Goal: Task Accomplishment & Management: Manage account settings

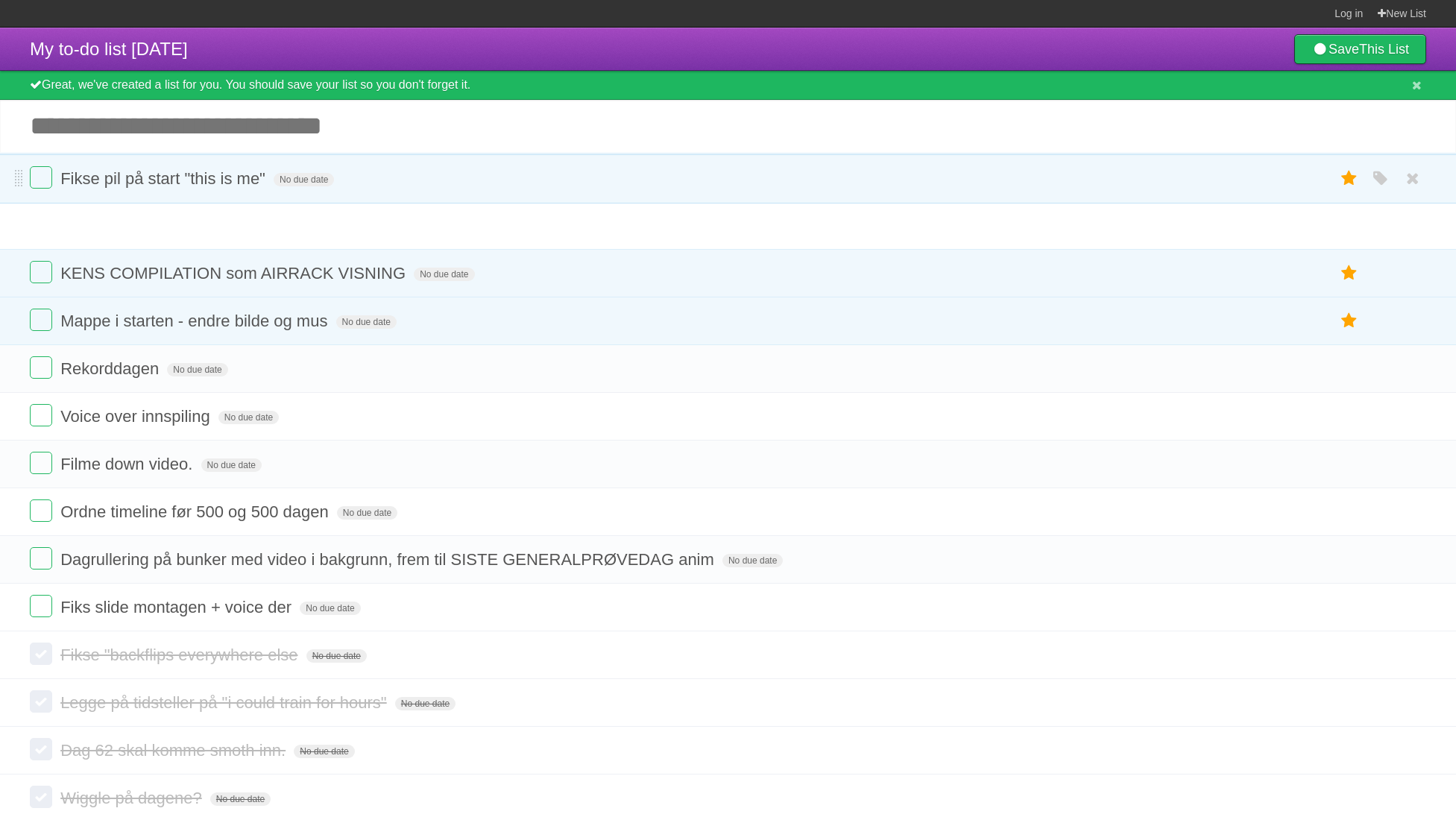
drag, startPoint x: 20, startPoint y: 255, endPoint x: 13, endPoint y: 184, distance: 71.3
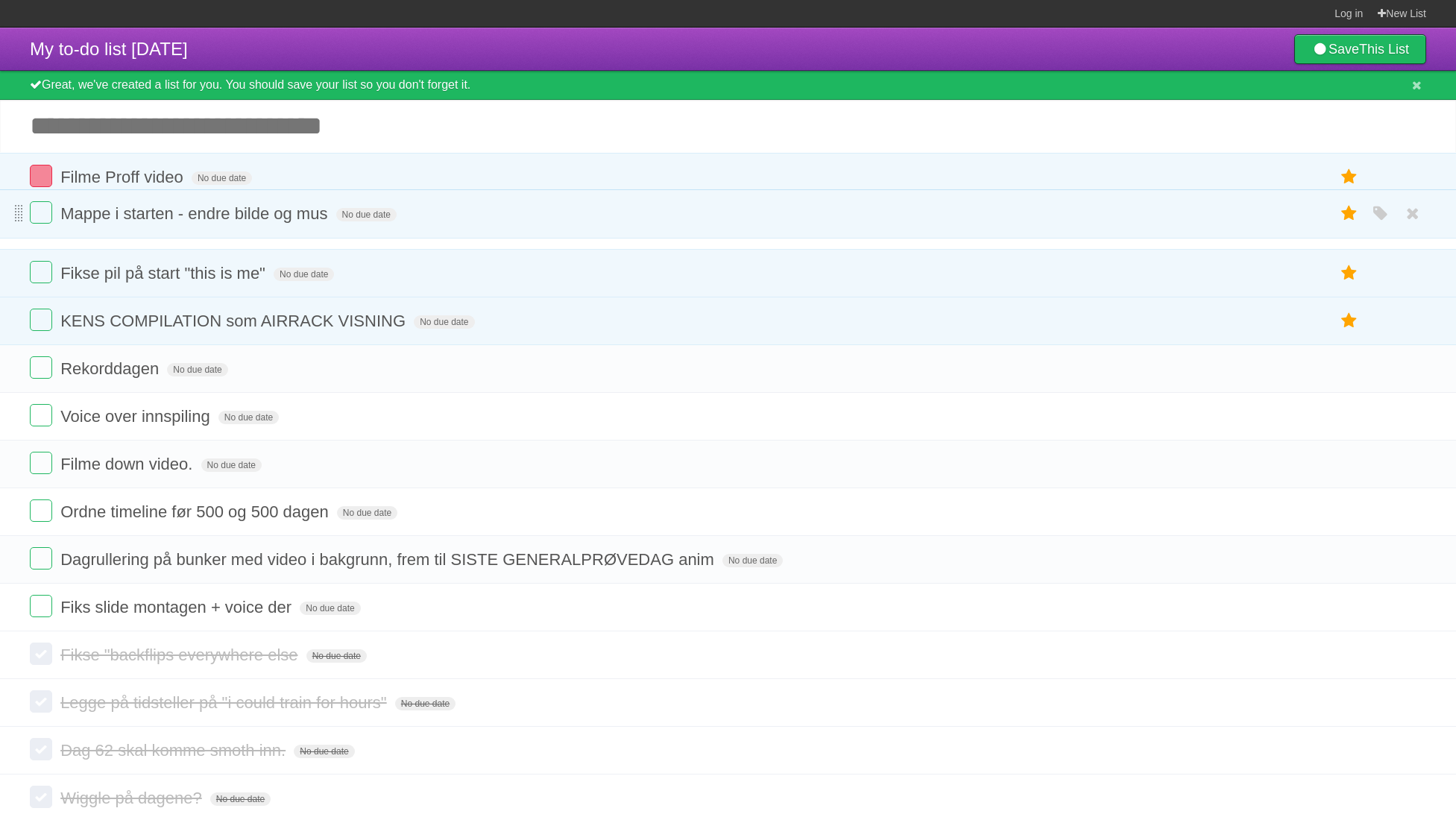
drag, startPoint x: 20, startPoint y: 324, endPoint x: 21, endPoint y: 206, distance: 118.0
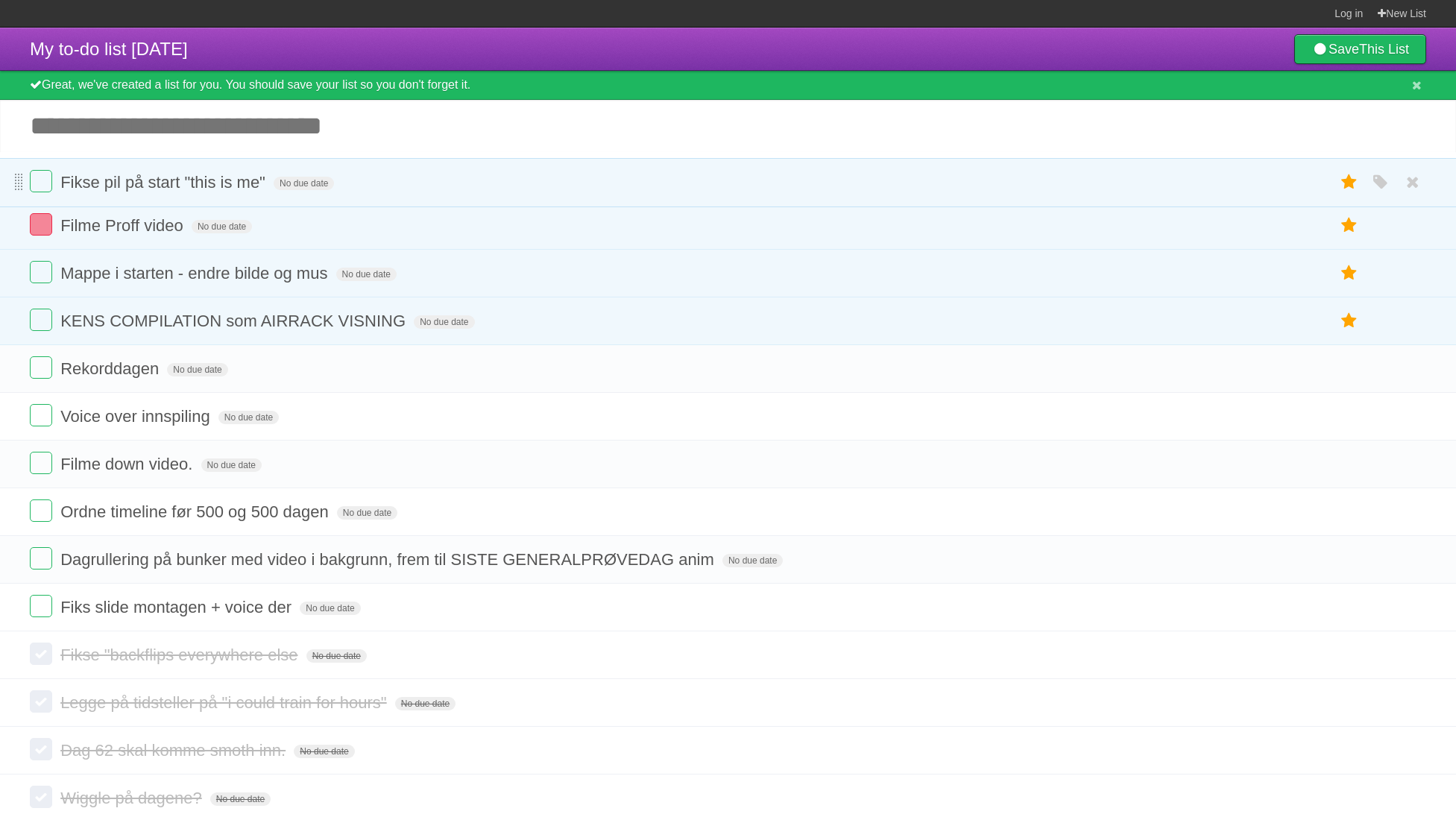
drag, startPoint x: 20, startPoint y: 270, endPoint x: 17, endPoint y: 174, distance: 96.0
drag, startPoint x: 22, startPoint y: 275, endPoint x: 9, endPoint y: 246, distance: 31.8
click at [9, 246] on ul "Fikse pil på start "this is me" No due date White Red Blue Green Purple Orange …" at bounding box center [728, 248] width 1456 height 192
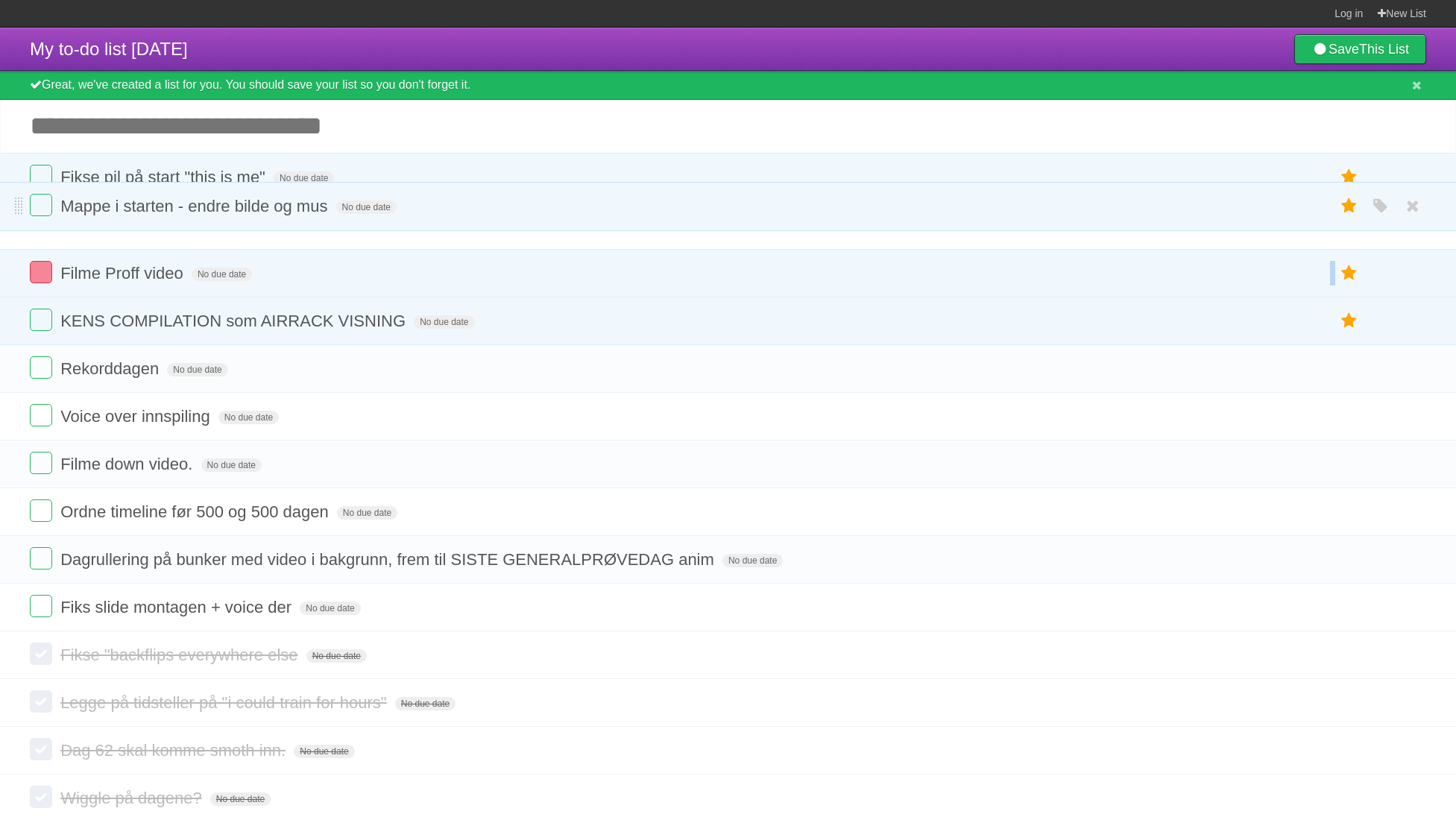
drag, startPoint x: 17, startPoint y: 283, endPoint x: 13, endPoint y: 215, distance: 68.1
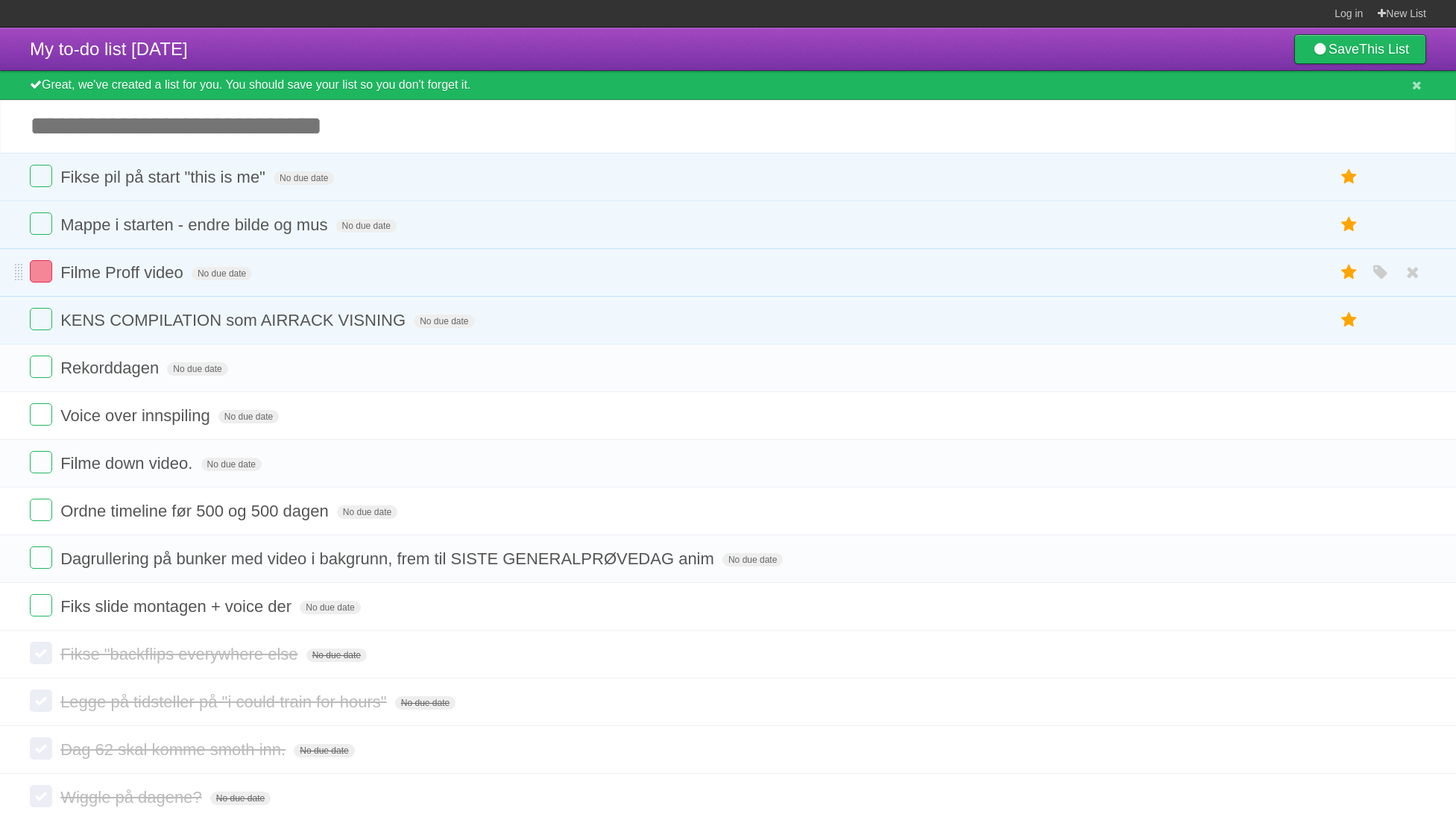
click at [22, 292] on li "Filme Proff video No due date White Red Blue Green Purple Orange" at bounding box center [728, 273] width 1456 height 48
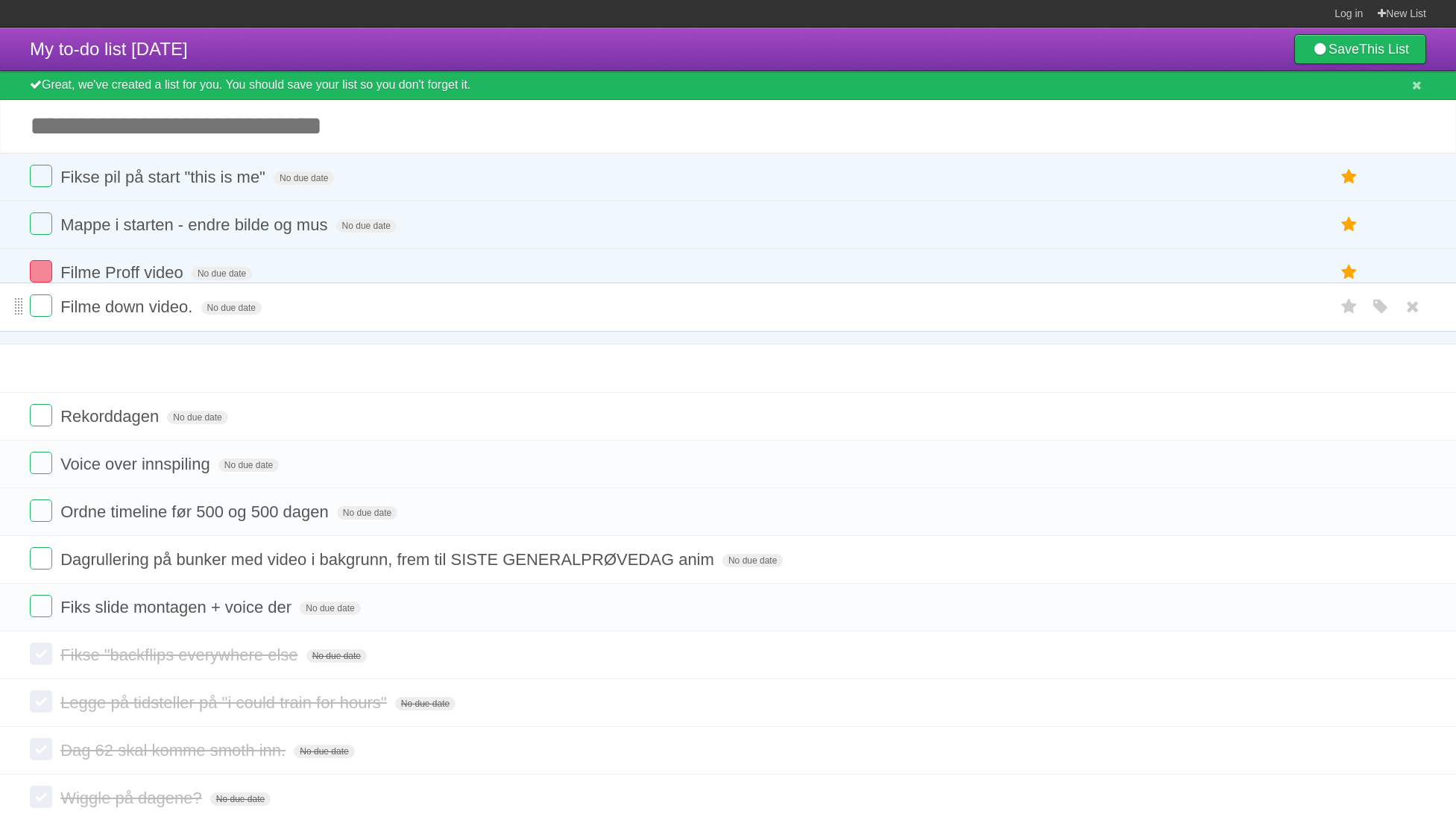
drag, startPoint x: 18, startPoint y: 469, endPoint x: 18, endPoint y: 303, distance: 166.0
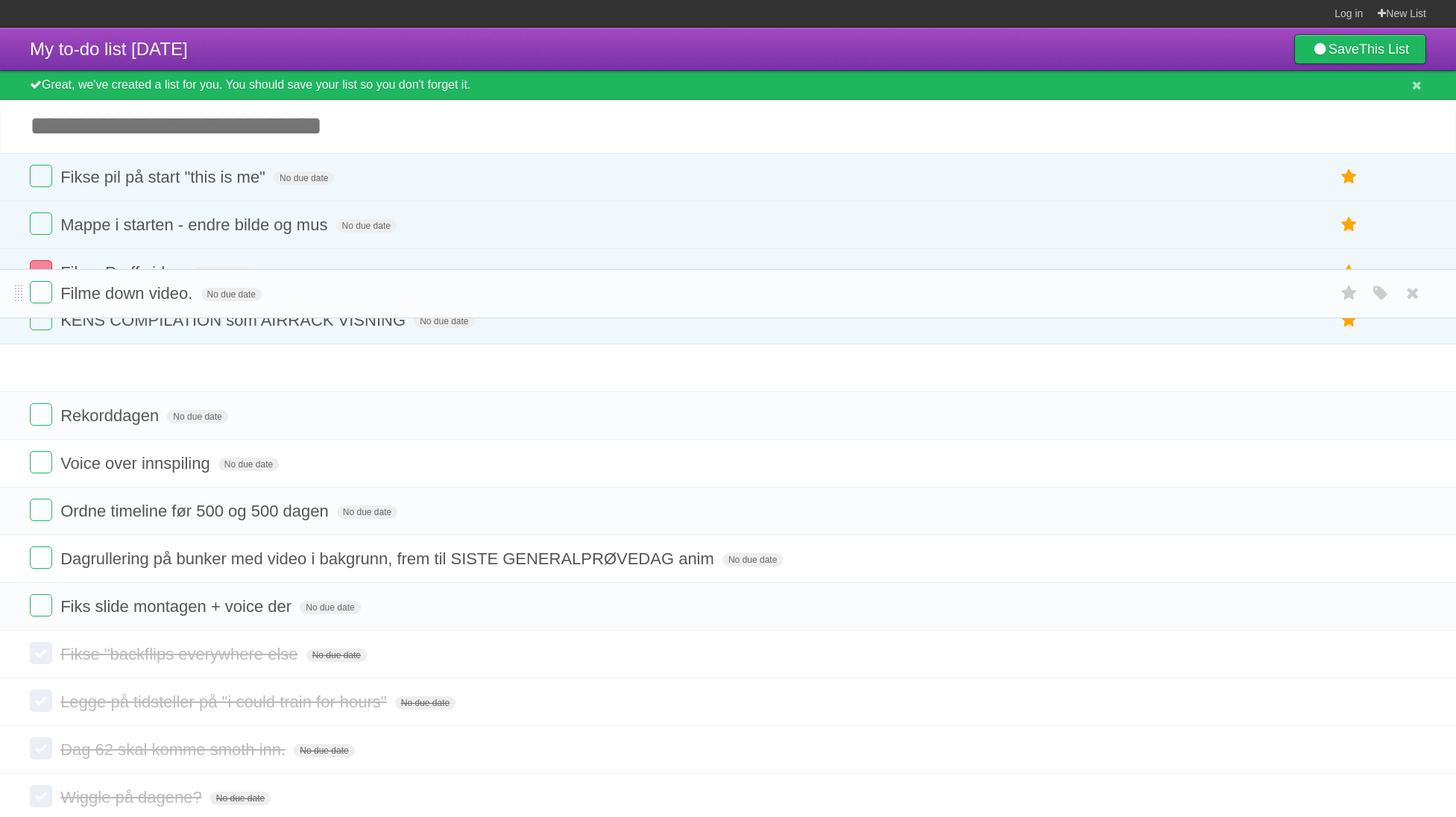
drag, startPoint x: 20, startPoint y: 372, endPoint x: 25, endPoint y: 300, distance: 72.2
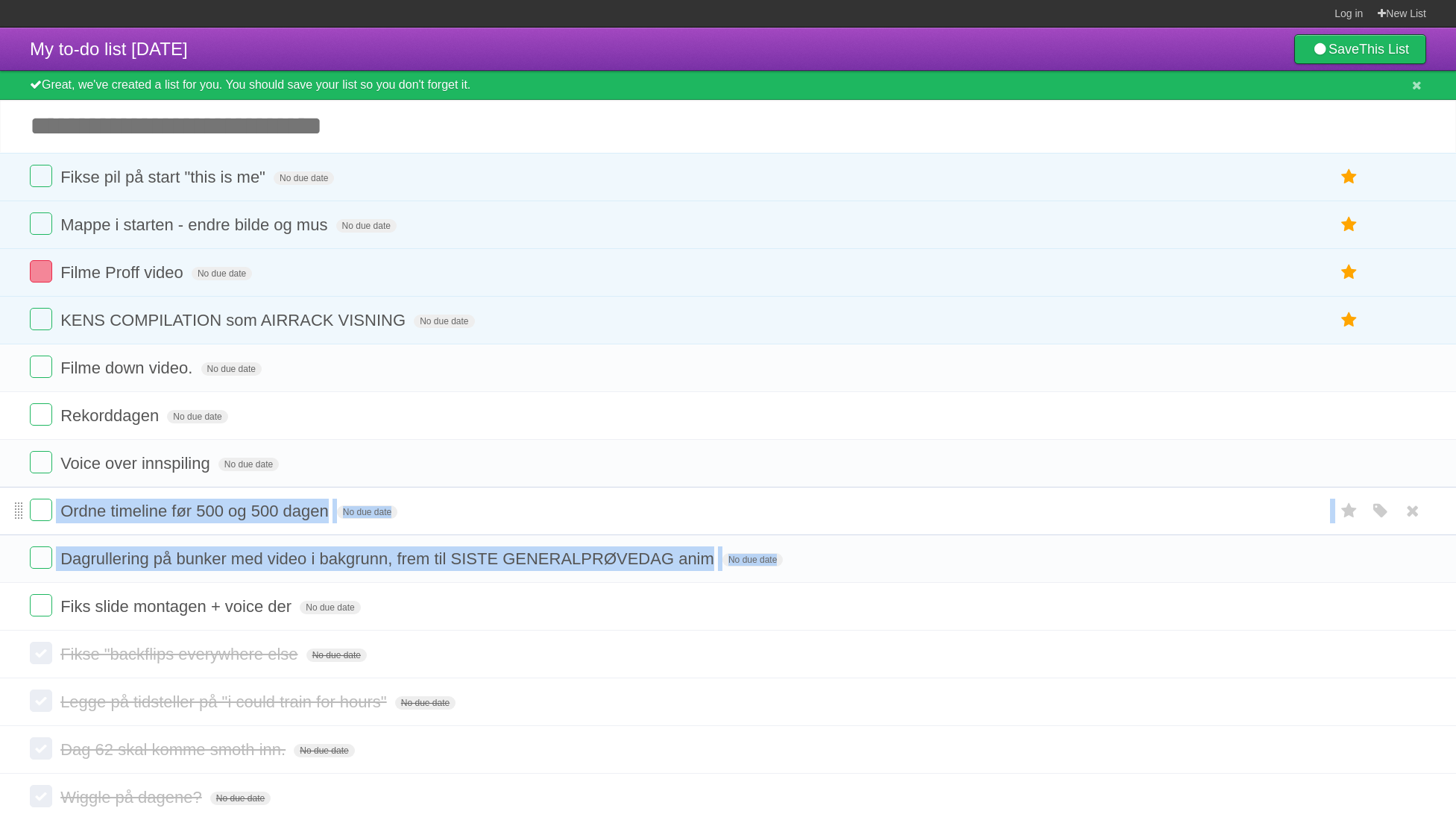
drag, startPoint x: 13, startPoint y: 615, endPoint x: 17, endPoint y: 512, distance: 103.1
click at [17, 512] on ul "Filme down video. No due date White Red Blue Green Purple Orange Rekorddagen No…" at bounding box center [728, 487] width 1456 height 287
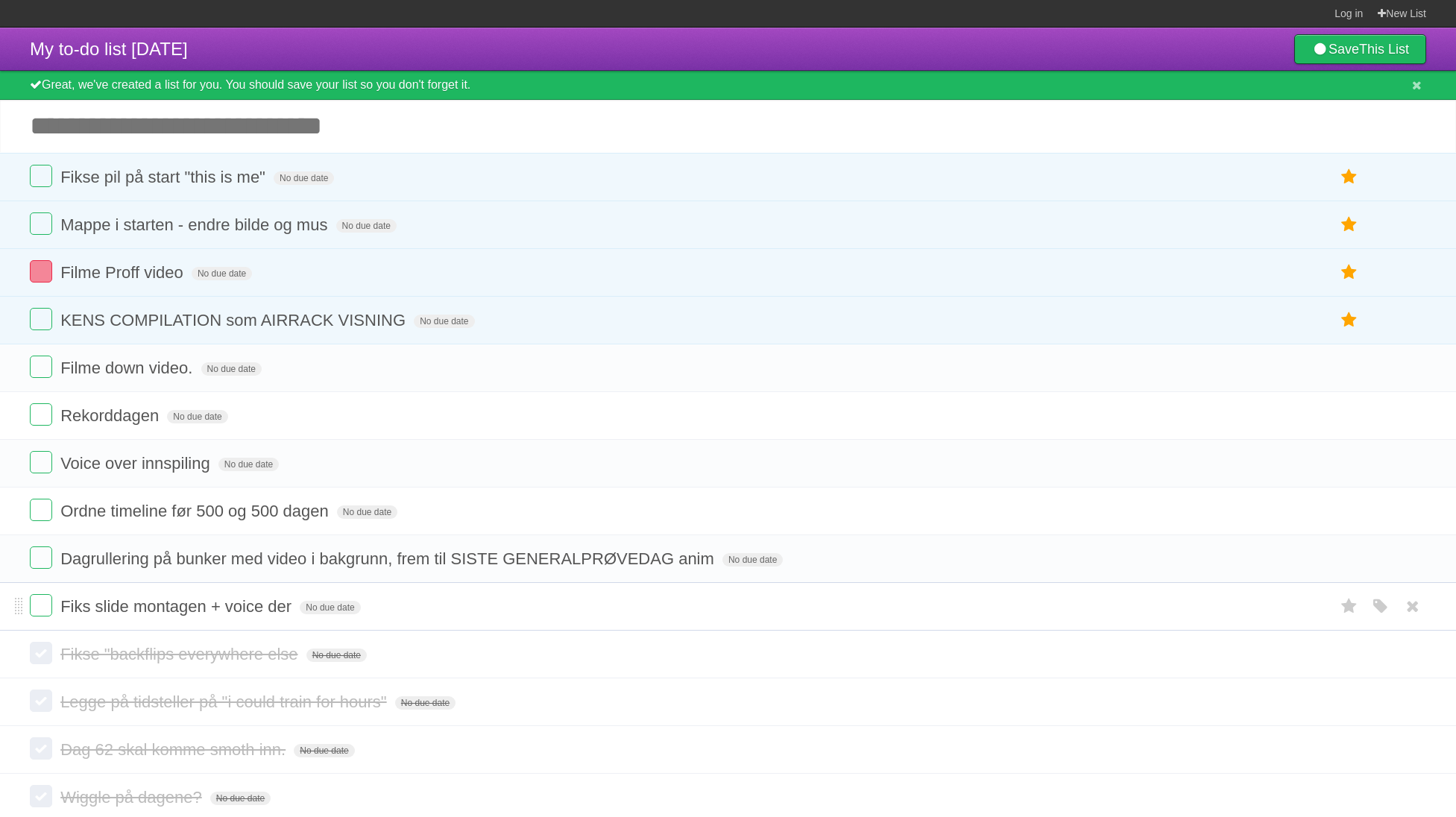
click at [8, 631] on li "Fiks slide montagen + voice der No due date White Red Blue Green Purple Orange" at bounding box center [728, 607] width 1456 height 48
click at [38, 616] on label at bounding box center [41, 605] width 22 height 22
click at [42, 227] on label at bounding box center [41, 223] width 22 height 22
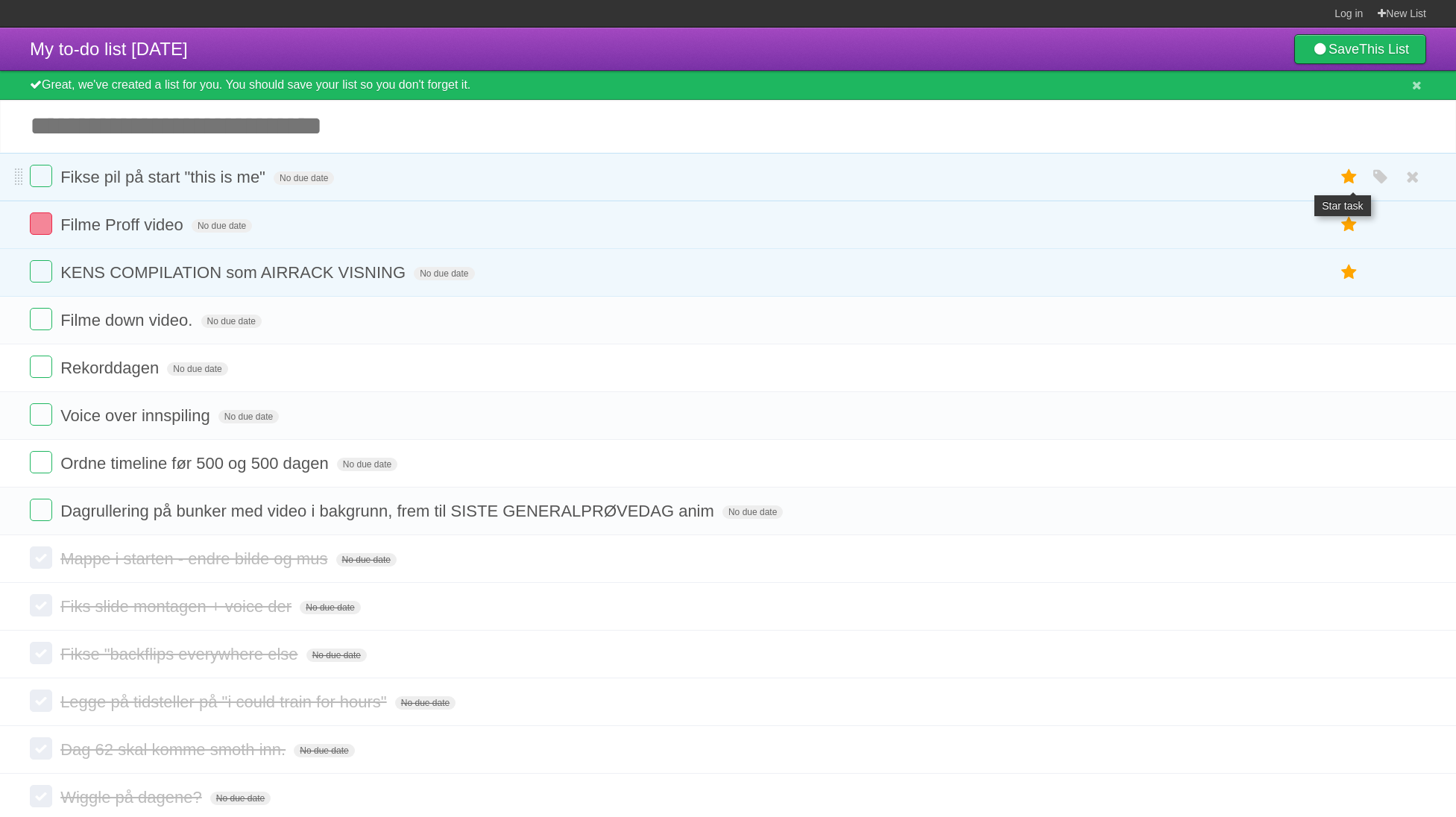
click at [1355, 189] on icon at bounding box center [1349, 177] width 20 height 24
click at [1356, 185] on icon at bounding box center [1349, 177] width 20 height 24
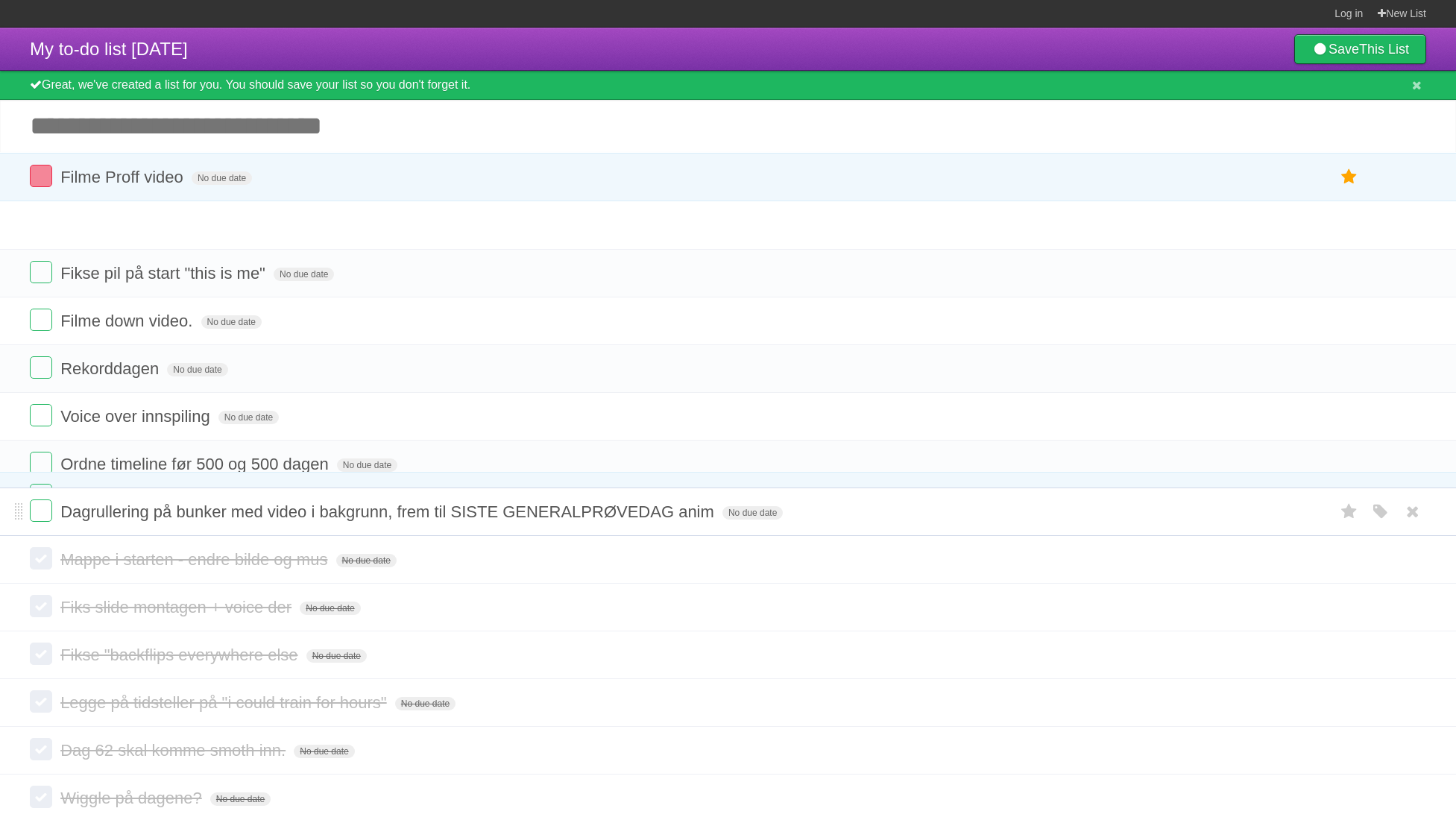
drag, startPoint x: 17, startPoint y: 230, endPoint x: 20, endPoint y: 522, distance: 292.0
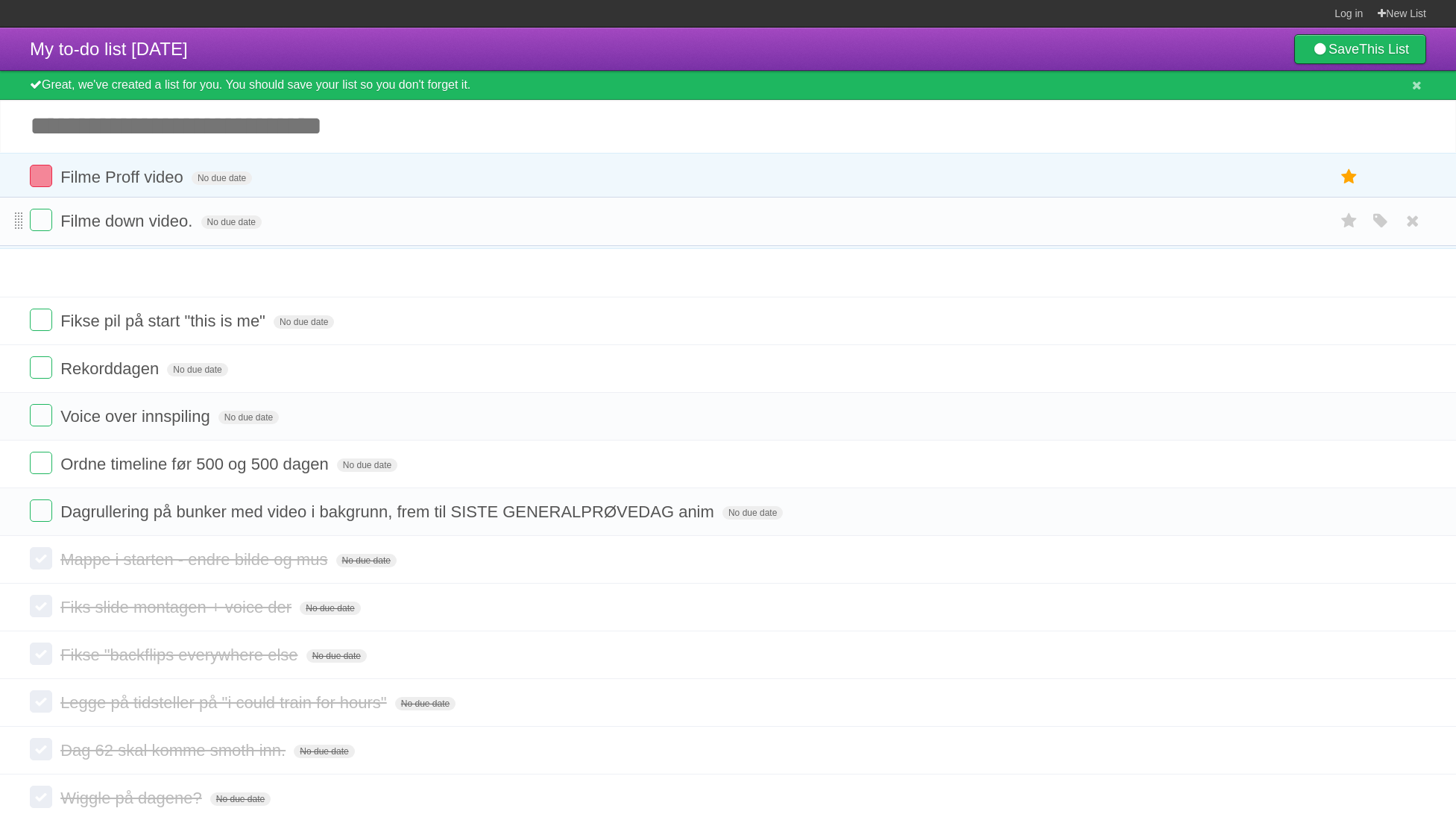
drag, startPoint x: 17, startPoint y: 323, endPoint x: 19, endPoint y: 217, distance: 106.0
drag, startPoint x: 19, startPoint y: 275, endPoint x: 20, endPoint y: 211, distance: 64.0
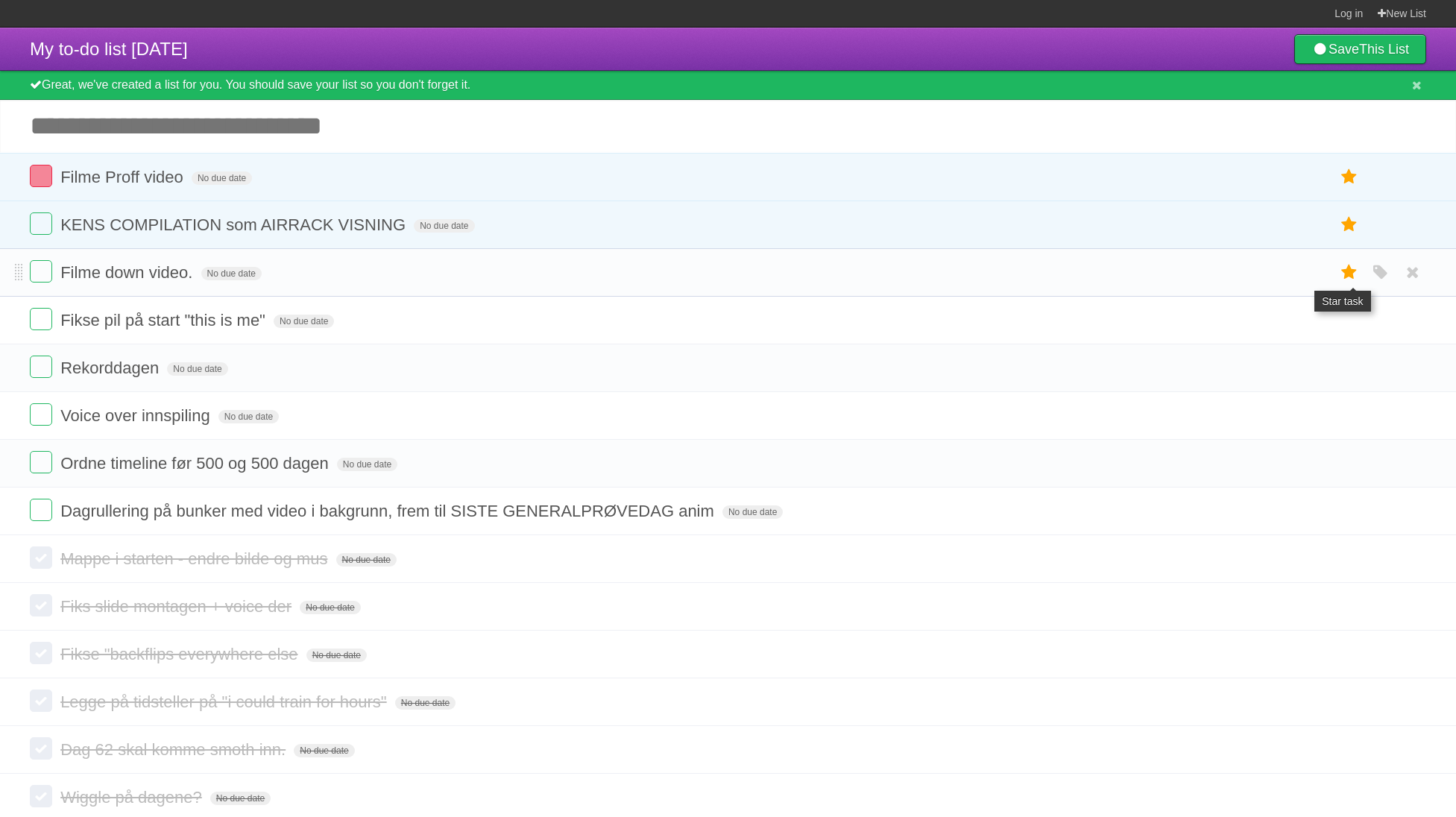
click at [1351, 279] on icon at bounding box center [1349, 273] width 20 height 24
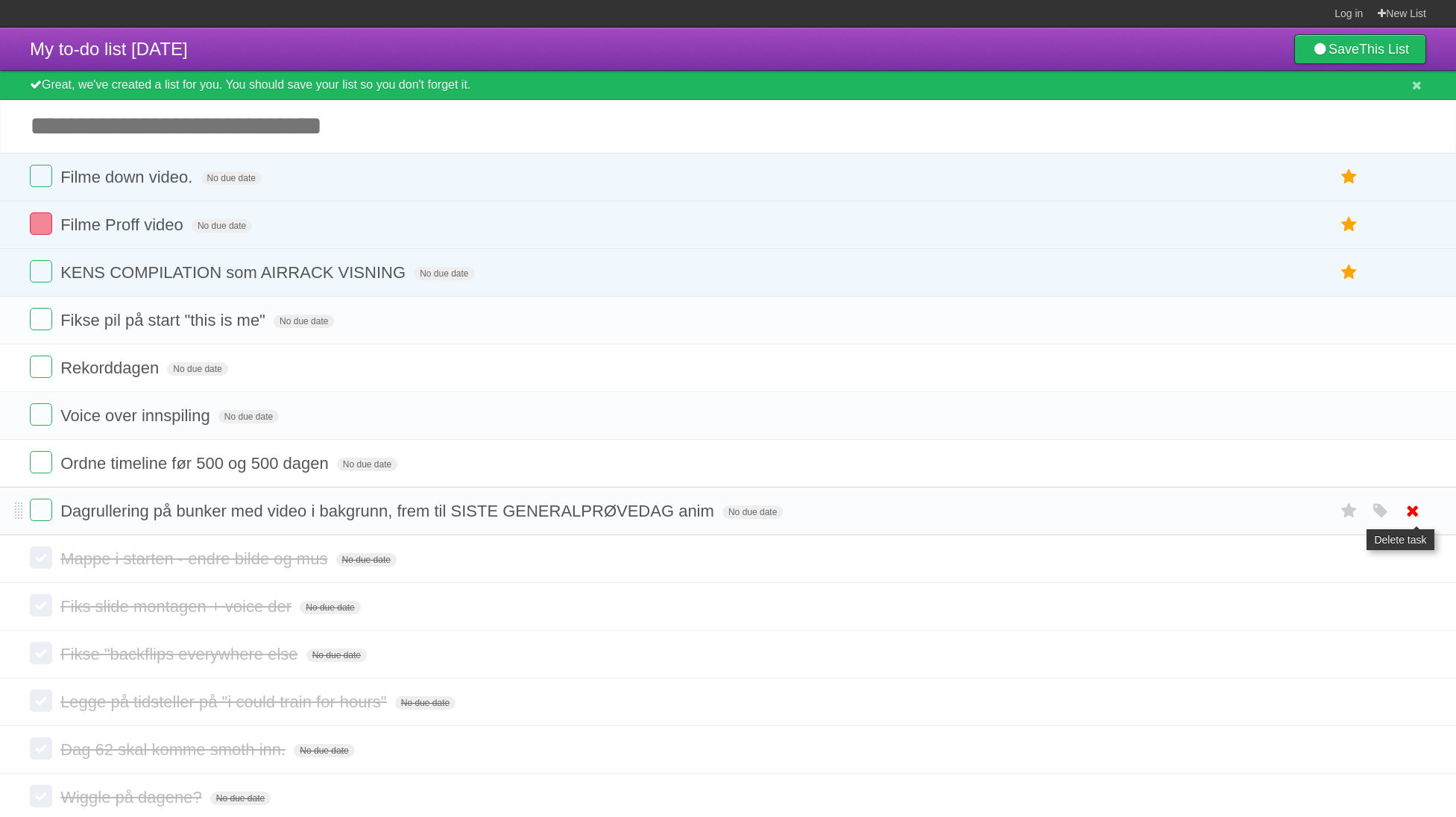
click at [1415, 523] on icon at bounding box center [1412, 511] width 20 height 24
